Goal: Task Accomplishment & Management: Manage account settings

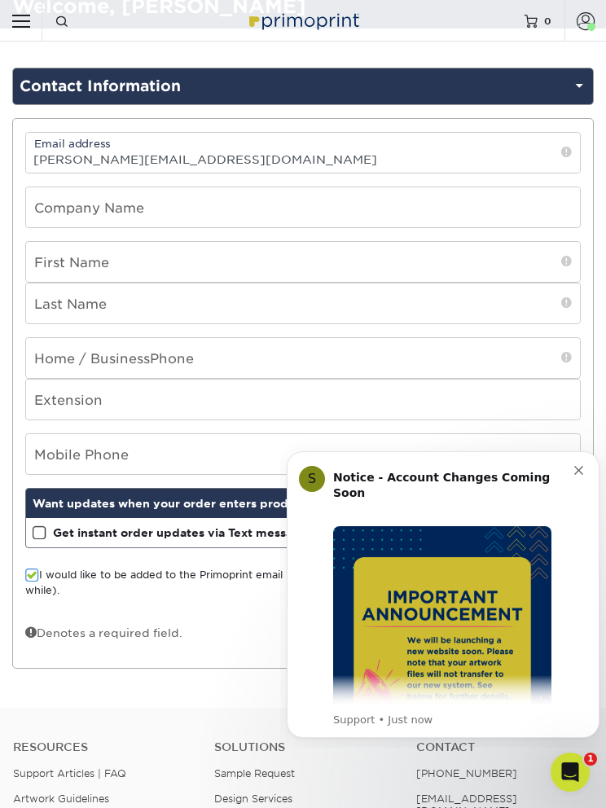
scroll to position [59, 0]
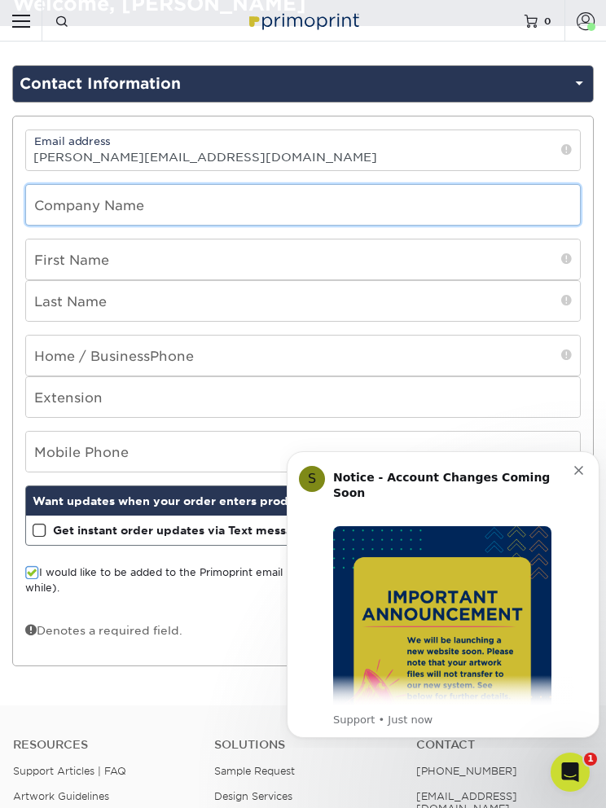
click at [50, 204] on input "text" at bounding box center [303, 205] width 554 height 40
type input "Salt Works Student Ministries Inc."
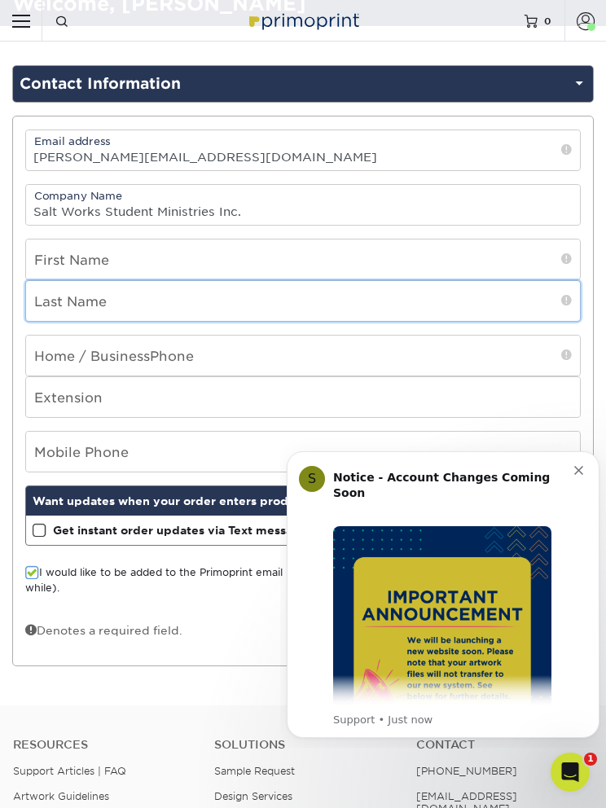
click at [54, 310] on input "text" at bounding box center [303, 301] width 554 height 40
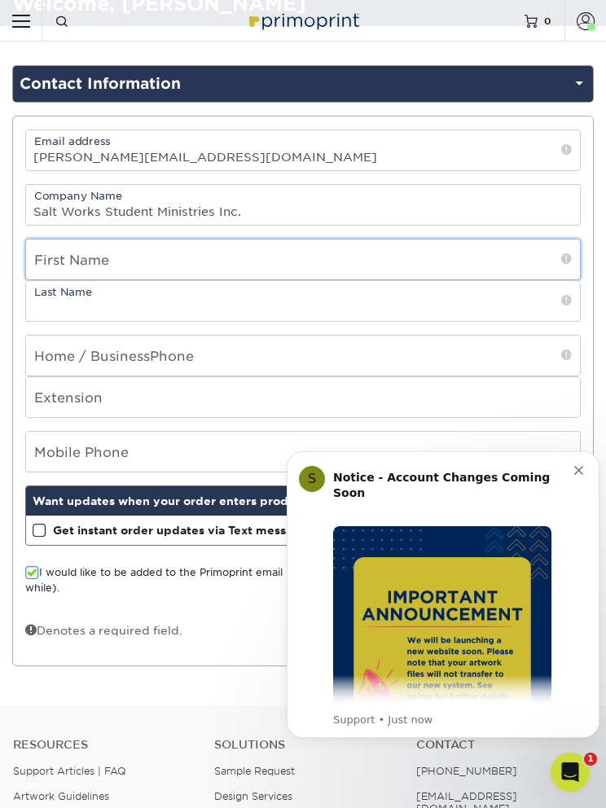
click at [60, 257] on input "text" at bounding box center [303, 259] width 554 height 40
type input "Stand"
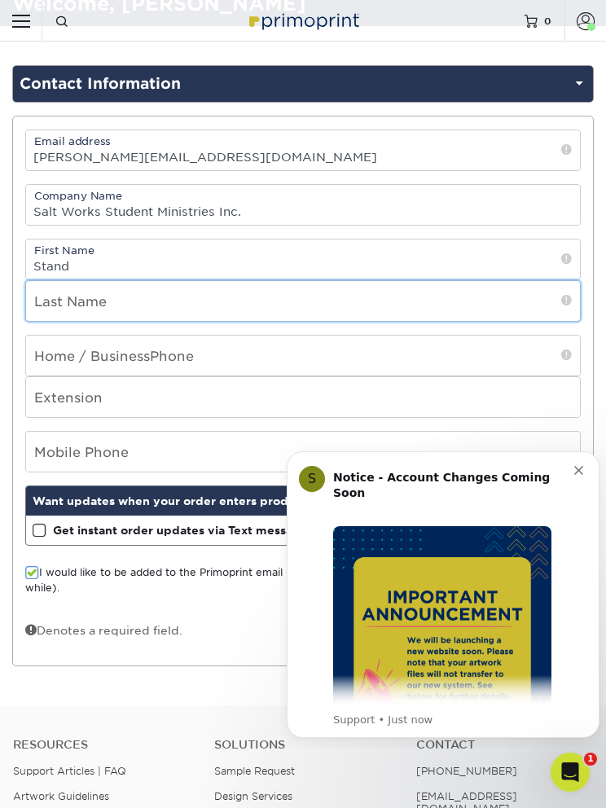
click at [370, 304] on input "text" at bounding box center [303, 301] width 554 height 40
type input "Stafford"
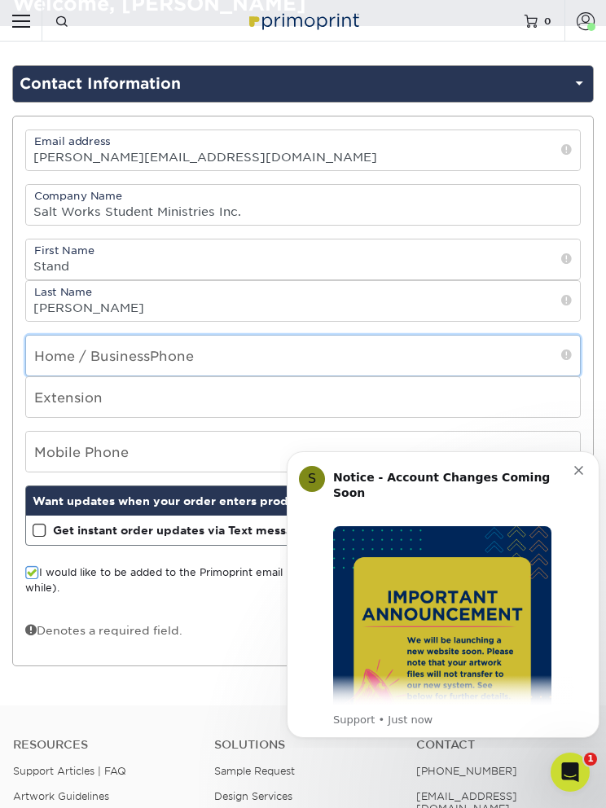
click at [487, 372] on input "tel" at bounding box center [303, 356] width 554 height 40
type input "4056427198"
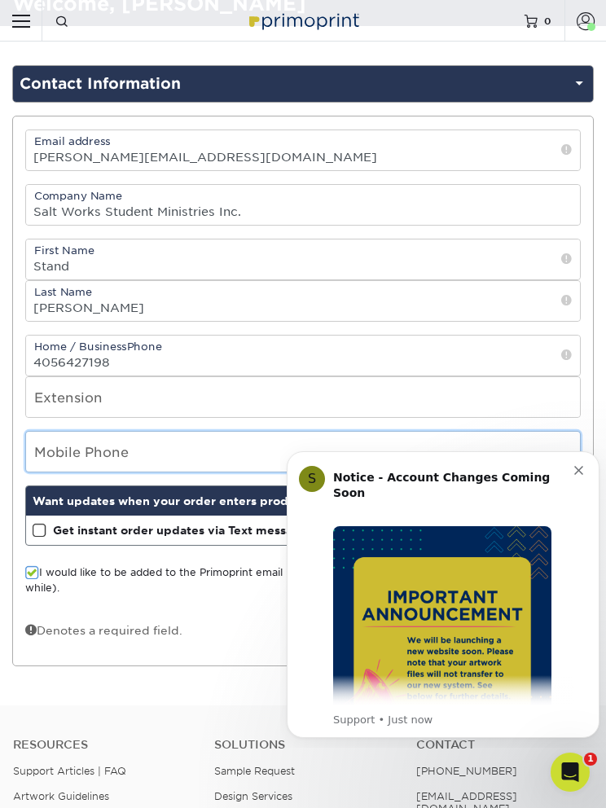
click at [98, 461] on input "tel" at bounding box center [303, 452] width 554 height 40
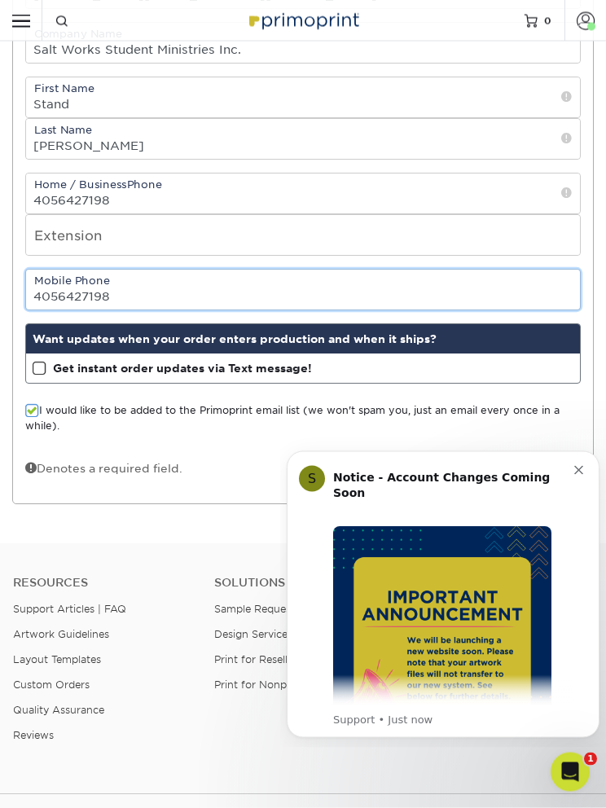
scroll to position [221, 0]
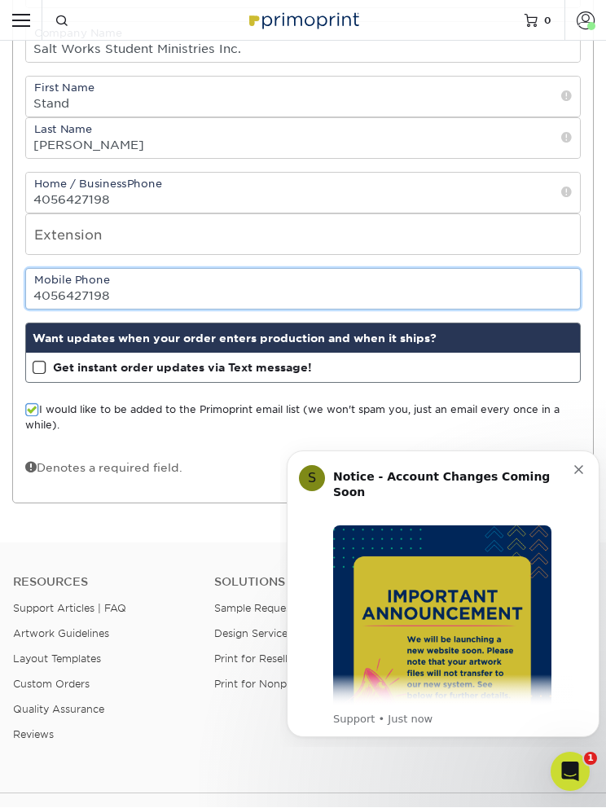
type input "4056427198"
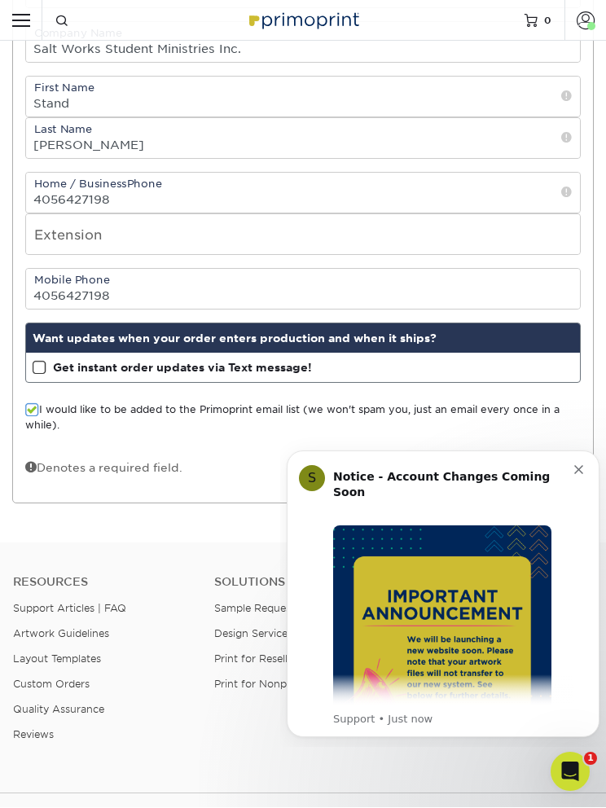
click at [33, 370] on span at bounding box center [40, 368] width 14 height 15
click at [0, 0] on input "Get instant order updates via Text message!" at bounding box center [0, 0] width 0 height 0
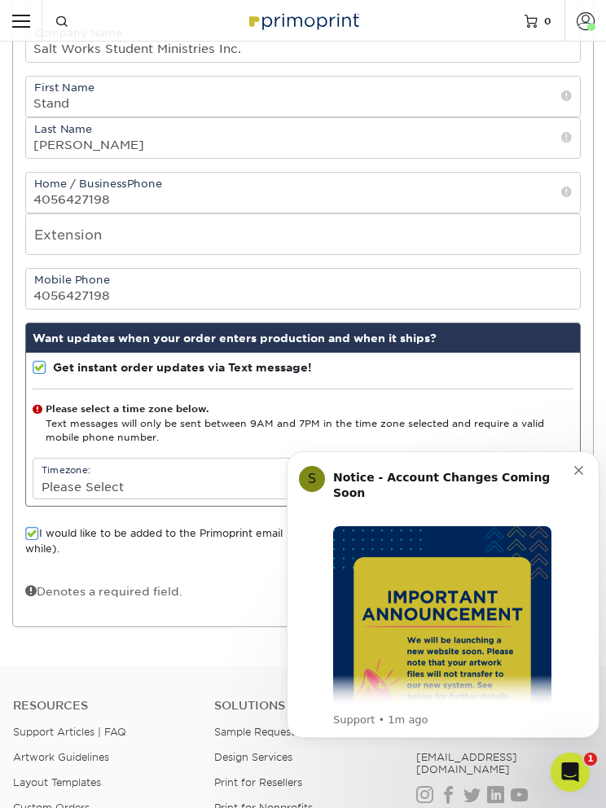
click at [496, 486] on select "Please Select (GMT -12:00) Eniwetok, Kwajalein (GMT -11:00) Midway Island, Samo…" at bounding box center [302, 487] width 539 height 24
select select "-6.0"
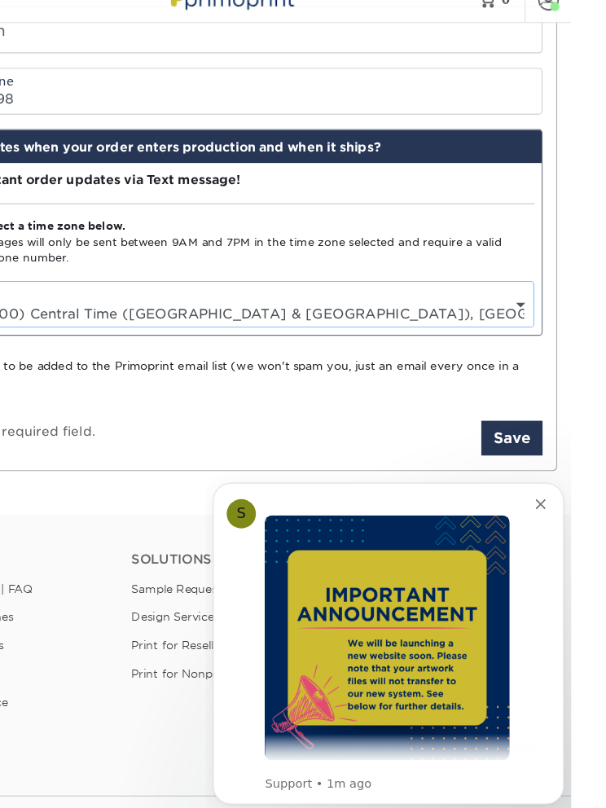
scroll to position [229, 0]
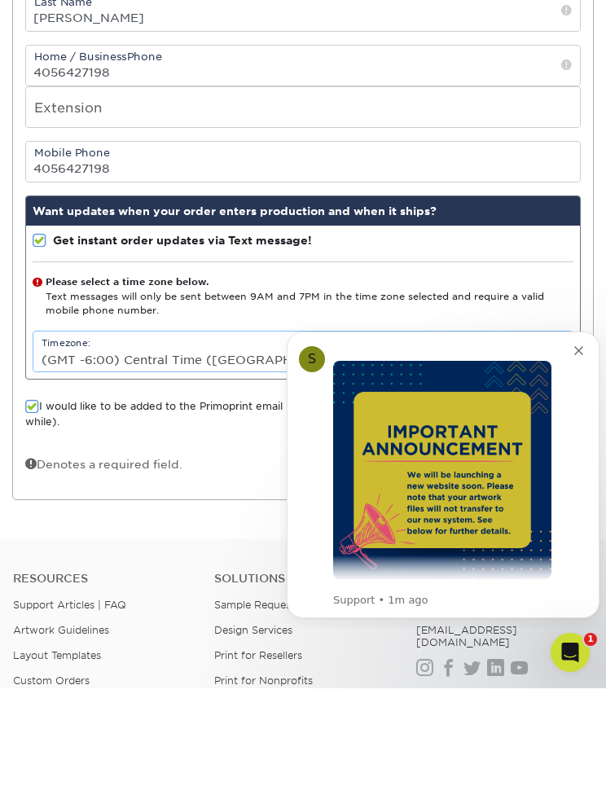
click at [573, 361] on div "Message content" at bounding box center [453, 470] width 241 height 218
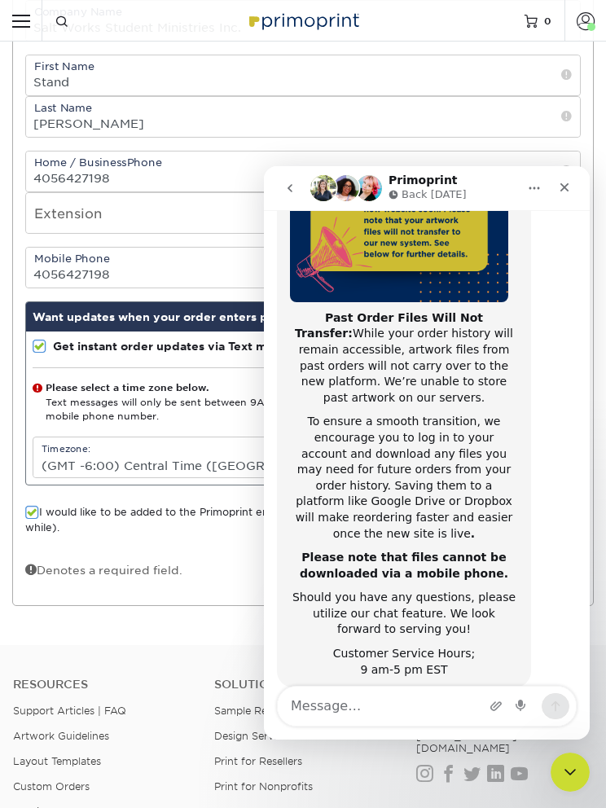
scroll to position [274, 0]
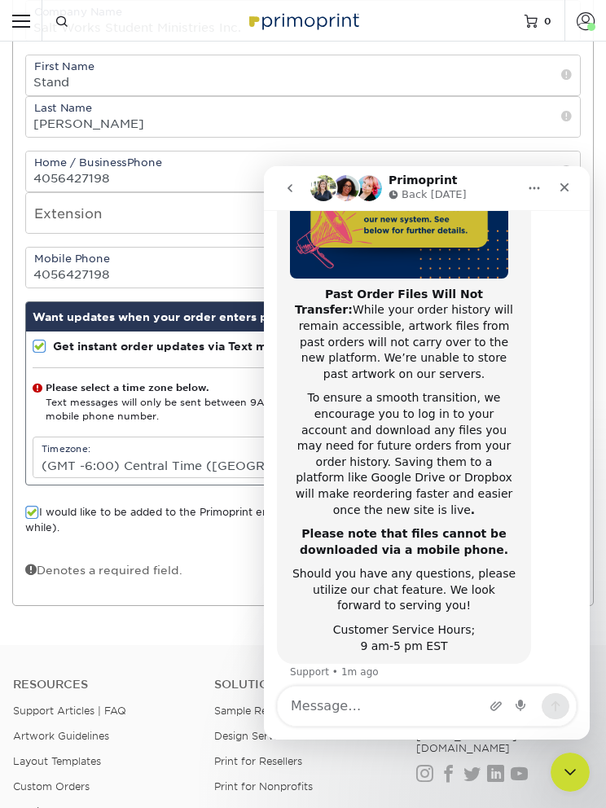
click at [562, 200] on div "Close" at bounding box center [564, 187] width 29 height 29
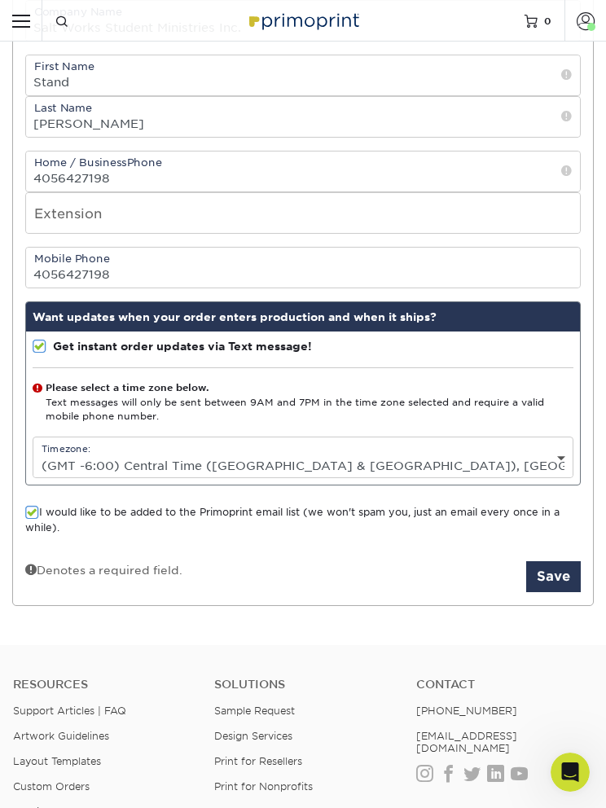
scroll to position [0, 0]
click at [553, 591] on button "Save" at bounding box center [553, 576] width 55 height 31
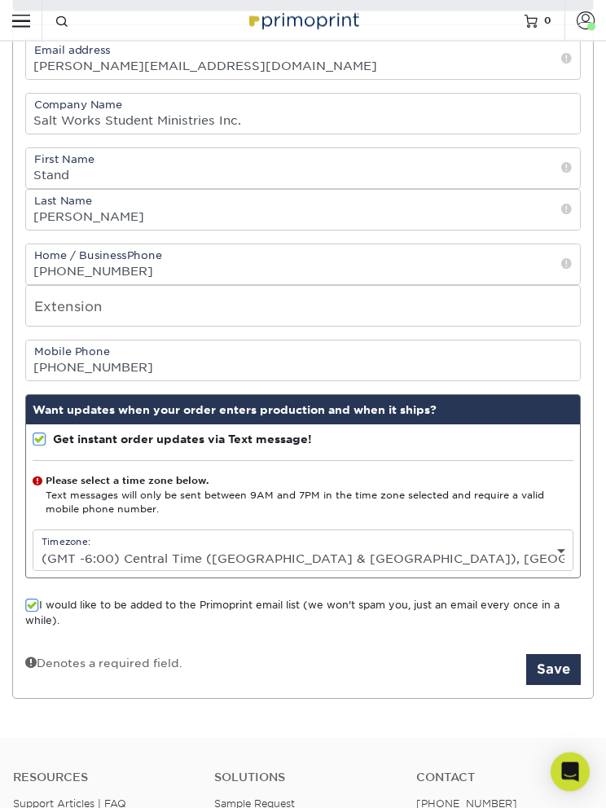
scroll to position [150, 0]
click at [463, 565] on select "Please Select (GMT -12:00) [GEOGRAPHIC_DATA], [GEOGRAPHIC_DATA] (GMT -11:00) [G…" at bounding box center [302, 559] width 539 height 24
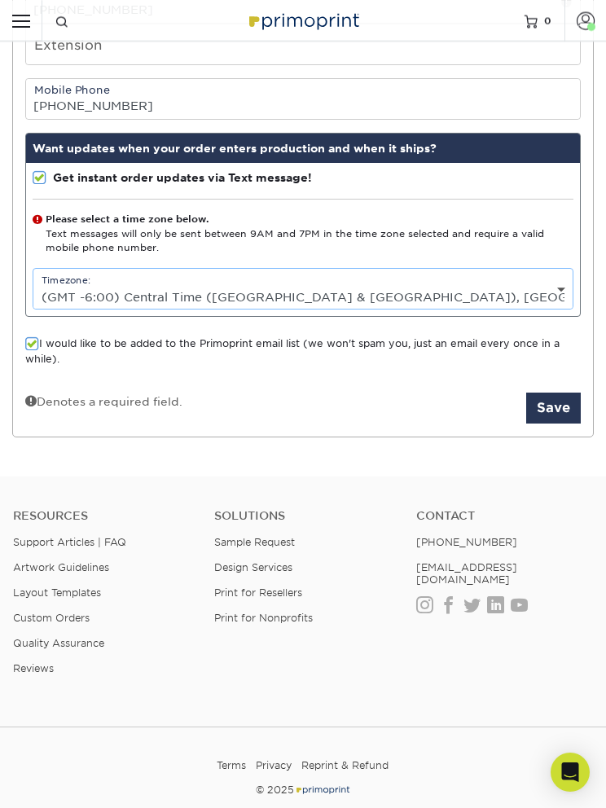
scroll to position [415, 0]
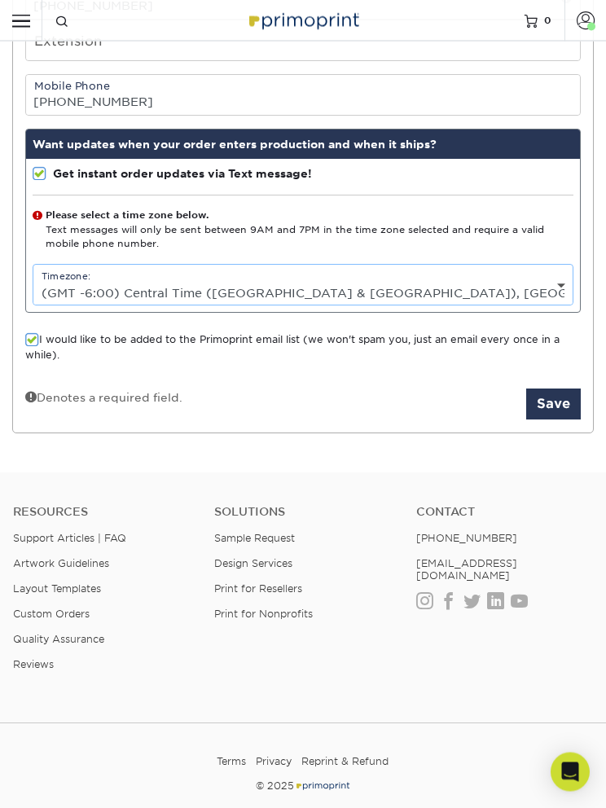
click at [32, 235] on div "Get instant order updates via Text message! Please select a time zone below. Te…" at bounding box center [303, 236] width 554 height 153
click at [50, 221] on strong "Please select a time zone below." at bounding box center [127, 214] width 163 height 11
click at [546, 420] on button "Save" at bounding box center [553, 404] width 55 height 31
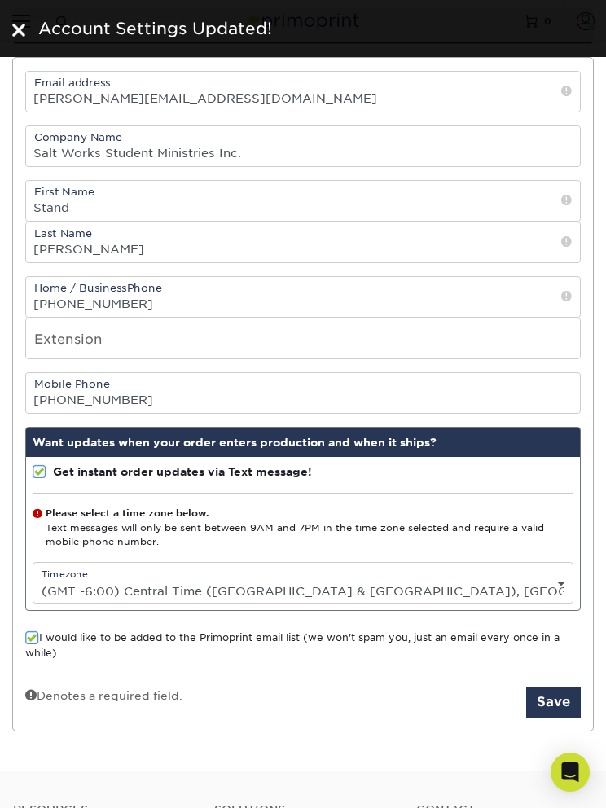
scroll to position [120, 0]
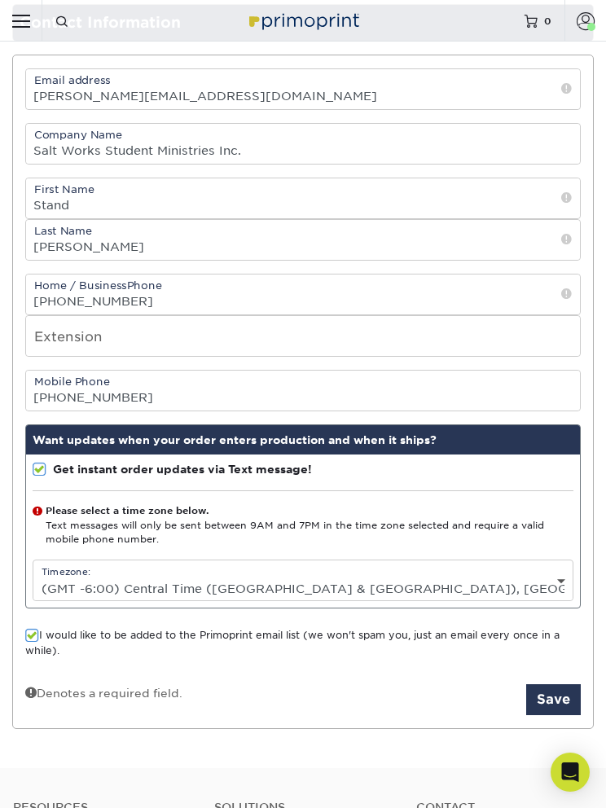
click at [547, 598] on select "Please Select (GMT -12:00) [GEOGRAPHIC_DATA], [GEOGRAPHIC_DATA] (GMT -11:00) [G…" at bounding box center [302, 589] width 539 height 24
click at [358, 599] on select "Please Select (GMT -12:00) [GEOGRAPHIC_DATA], [GEOGRAPHIC_DATA] (GMT -11:00) [G…" at bounding box center [302, 589] width 539 height 24
select select "-6.0"
click at [543, 715] on button "Save" at bounding box center [553, 699] width 55 height 31
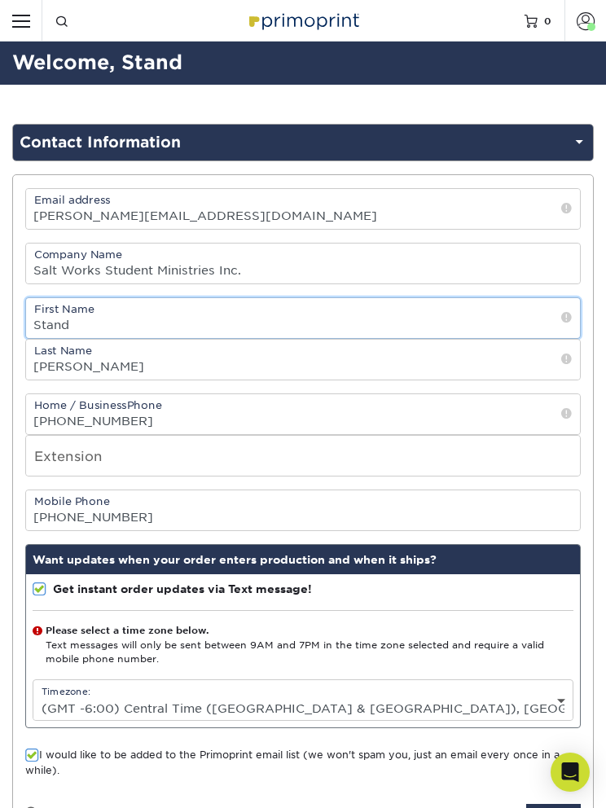
click at [92, 336] on input "Stand" at bounding box center [303, 318] width 554 height 40
type input "[PERSON_NAME]"
click at [553, 807] on button "Save" at bounding box center [553, 819] width 55 height 31
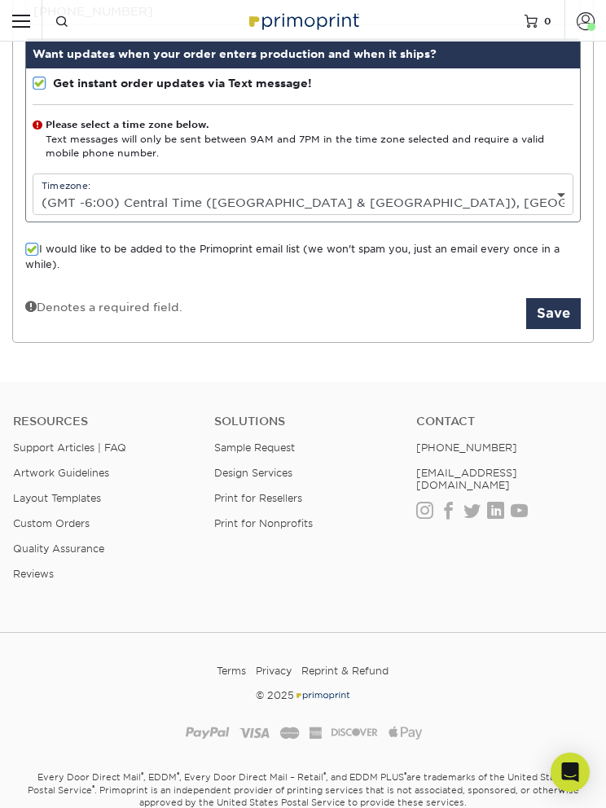
scroll to position [517, 0]
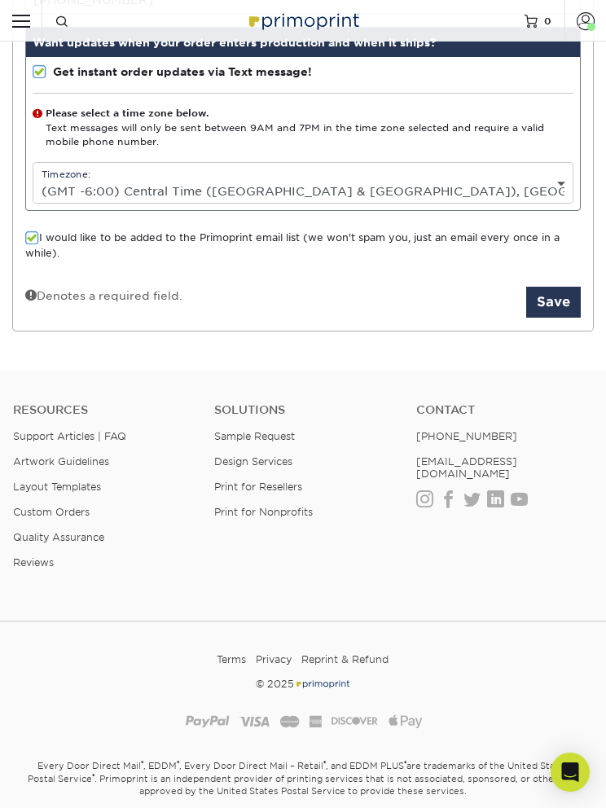
click at [563, 318] on button "Save" at bounding box center [553, 302] width 55 height 31
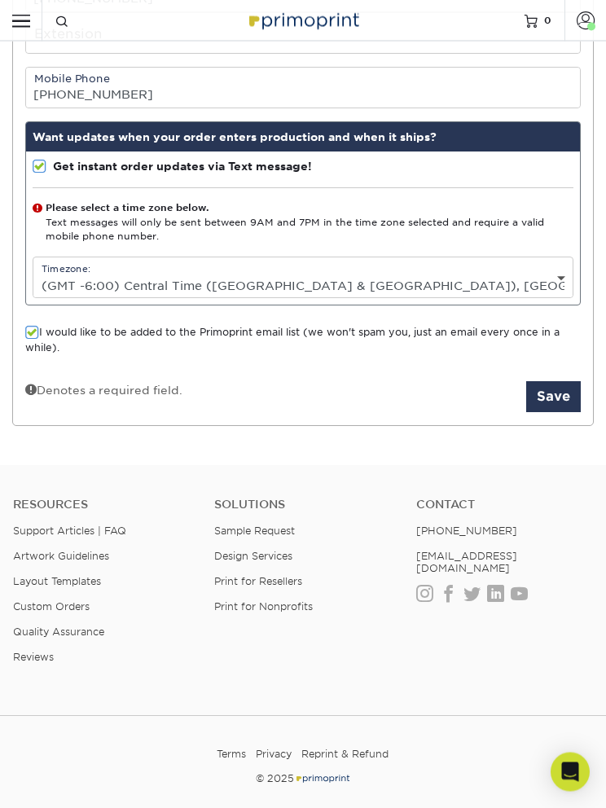
scroll to position [405, 0]
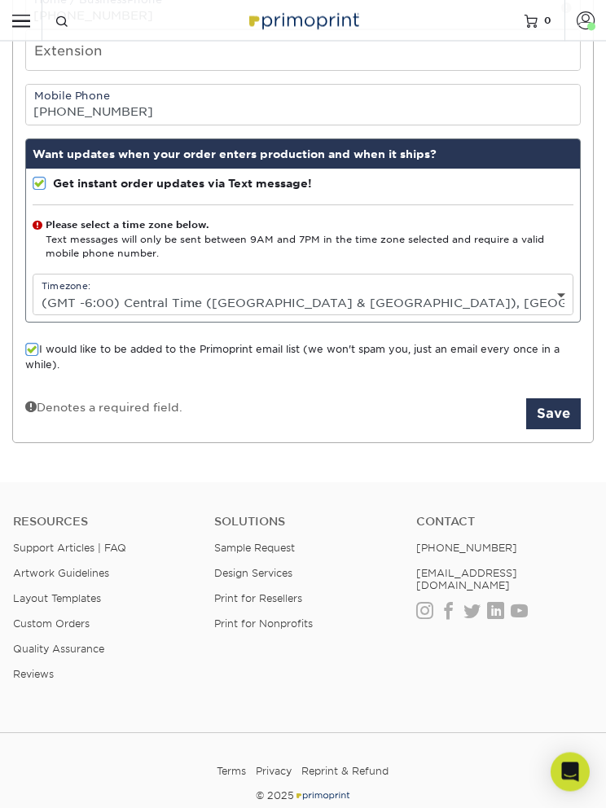
click at [551, 430] on button "Save" at bounding box center [553, 414] width 55 height 31
